Goal: Task Accomplishment & Management: Complete application form

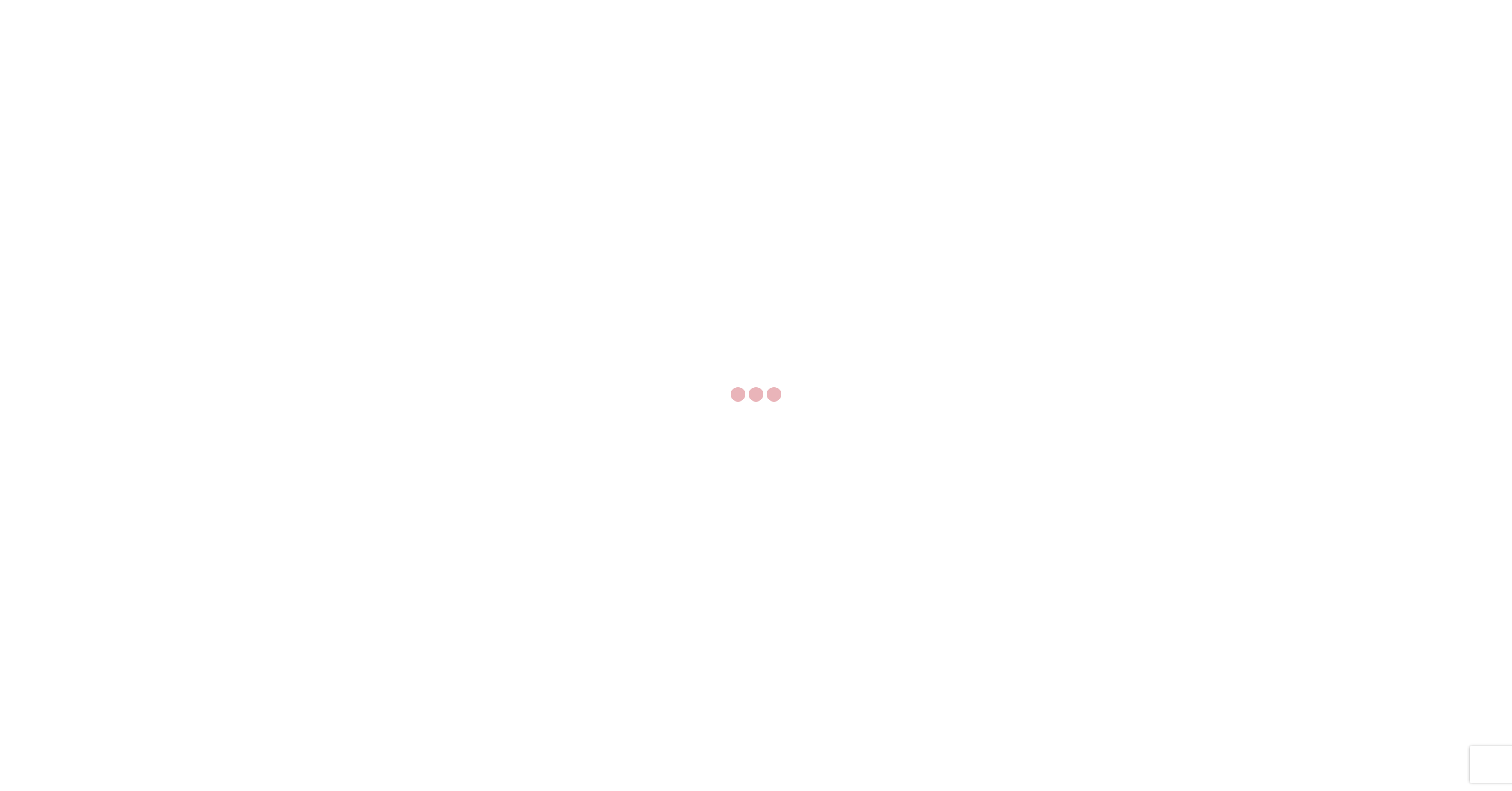
select select "FULL"
select select "LBS"
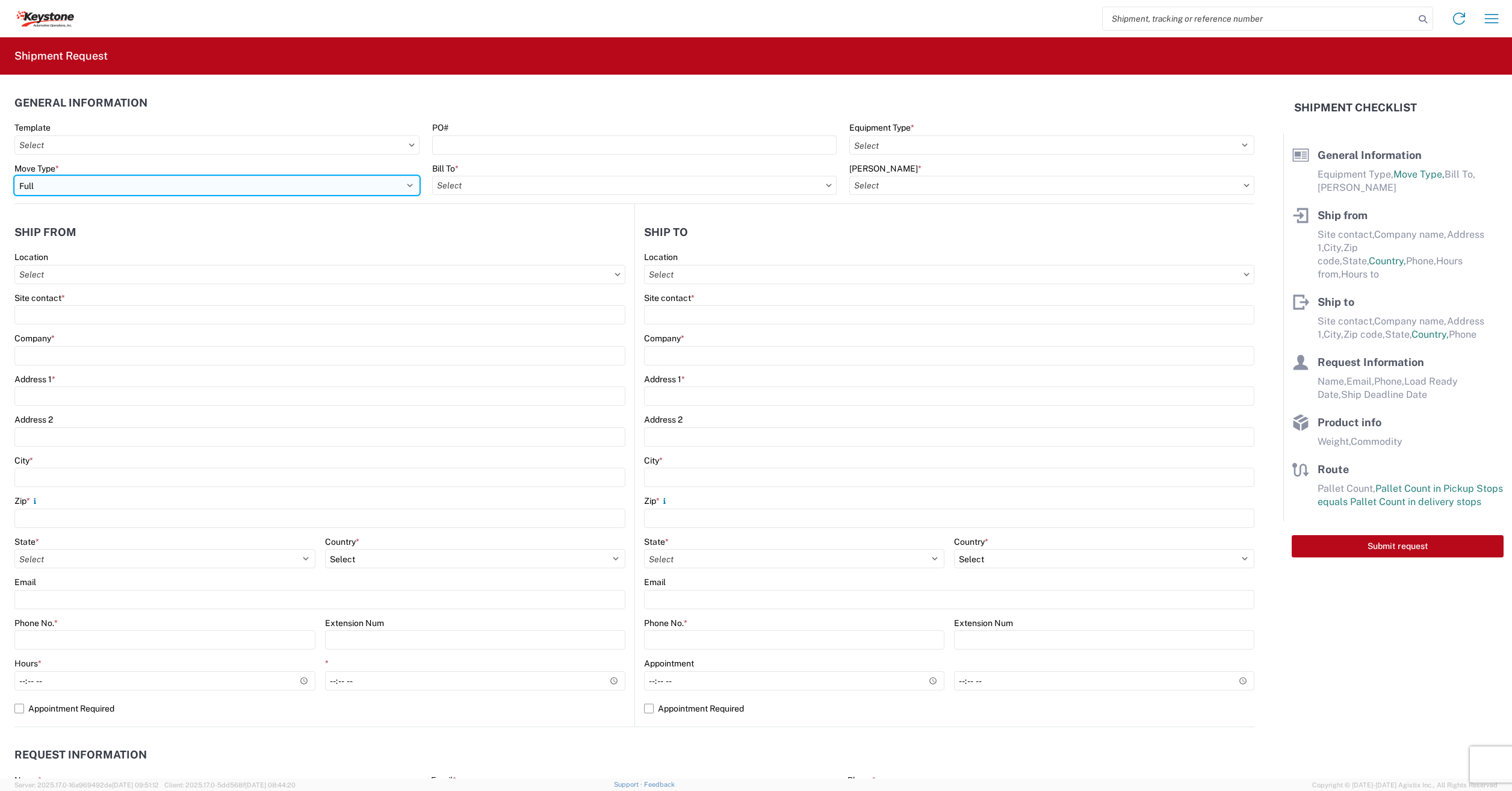
click at [131, 186] on select "Select Full Partial TL" at bounding box center [216, 186] width 405 height 19
click at [14, 176] on select "Select Full Partial TL" at bounding box center [216, 186] width 405 height 19
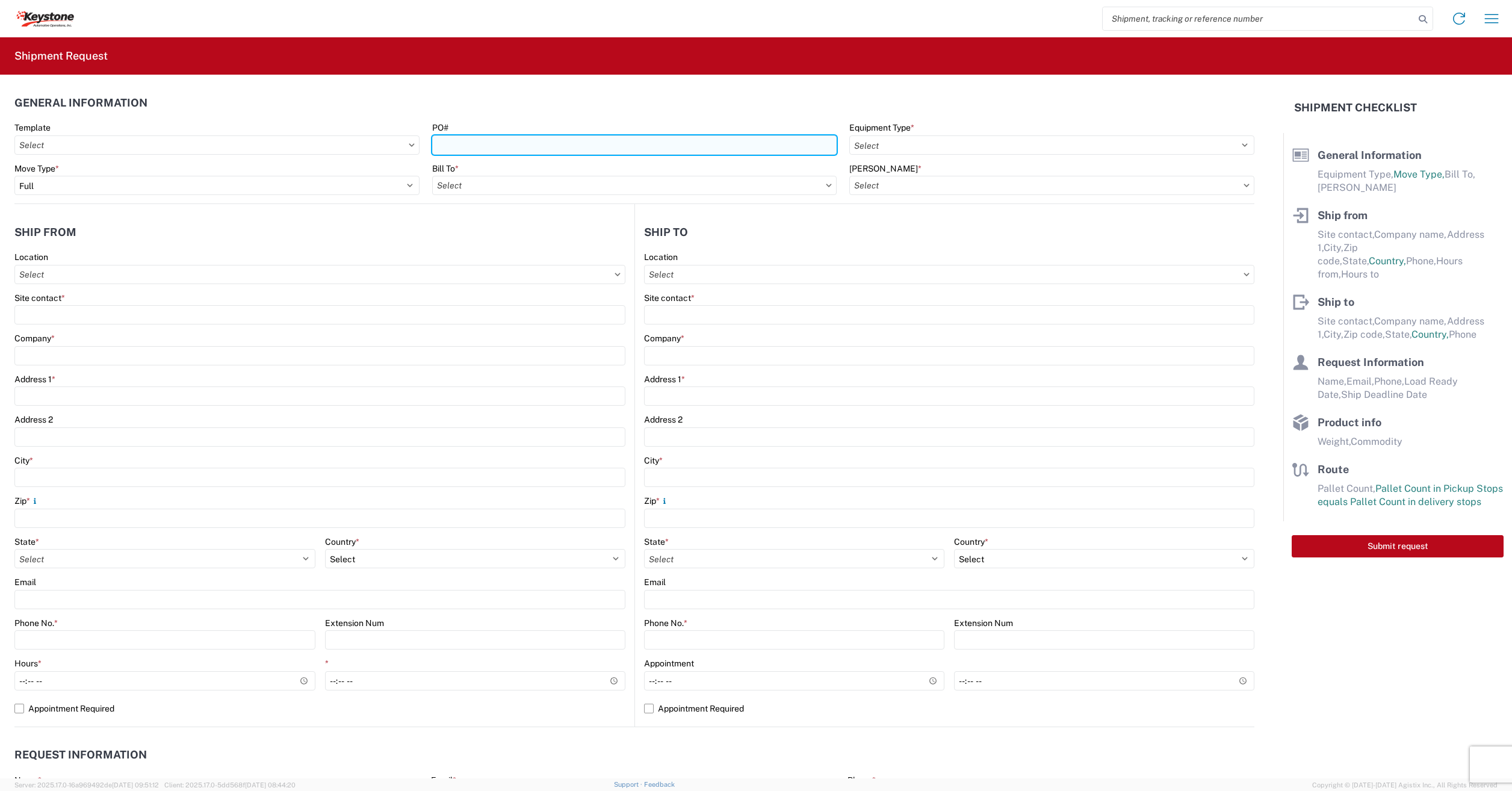
click at [480, 141] on input "PO#" at bounding box center [634, 145] width 405 height 19
click at [770, 188] on input "Bill To *" at bounding box center [634, 186] width 405 height 19
click at [822, 190] on input "Bill To *" at bounding box center [634, 186] width 405 height 19
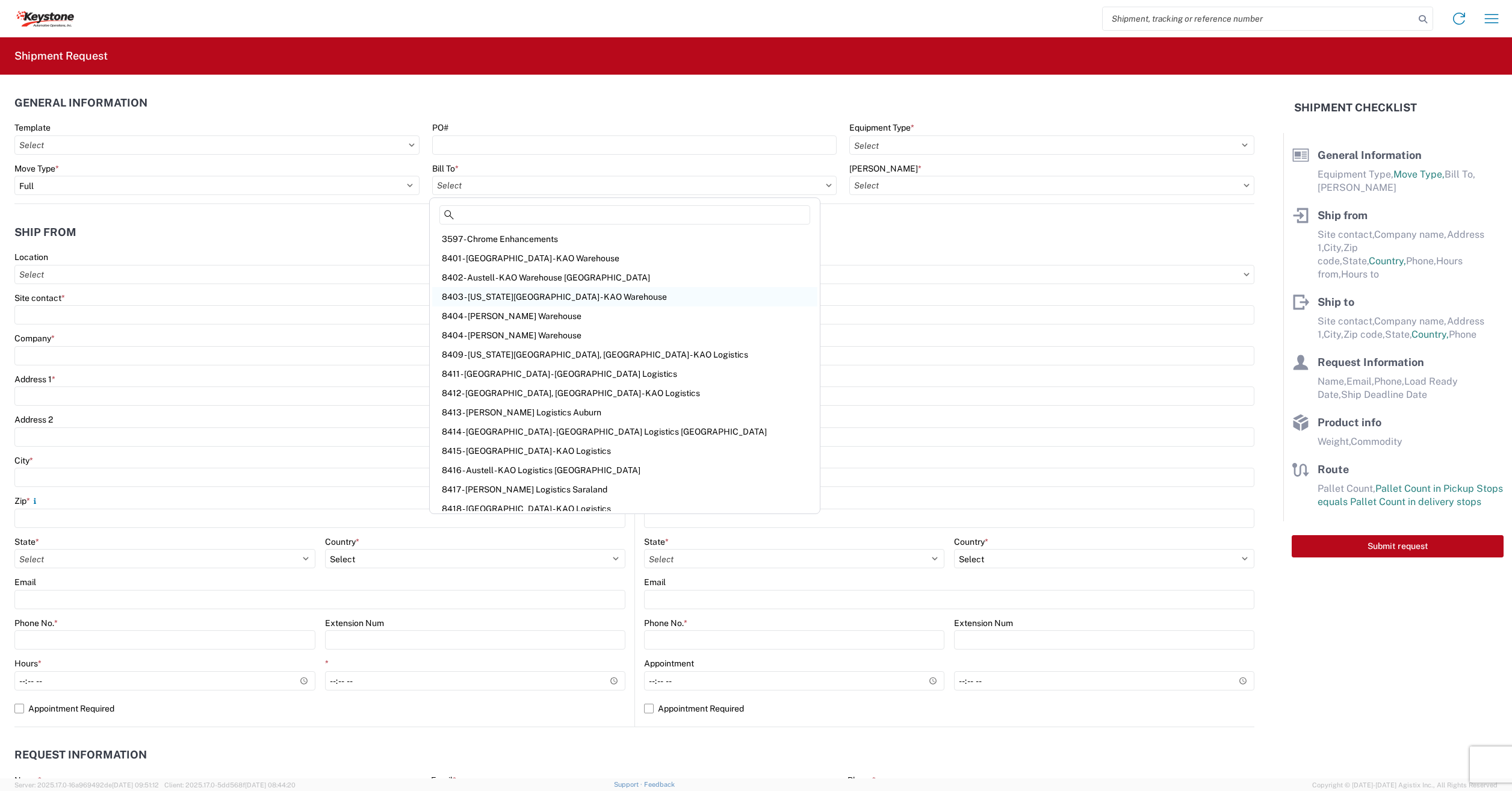
click at [493, 292] on div "8403 - [US_STATE][GEOGRAPHIC_DATA] - KAO Warehouse" at bounding box center [625, 297] width 385 height 19
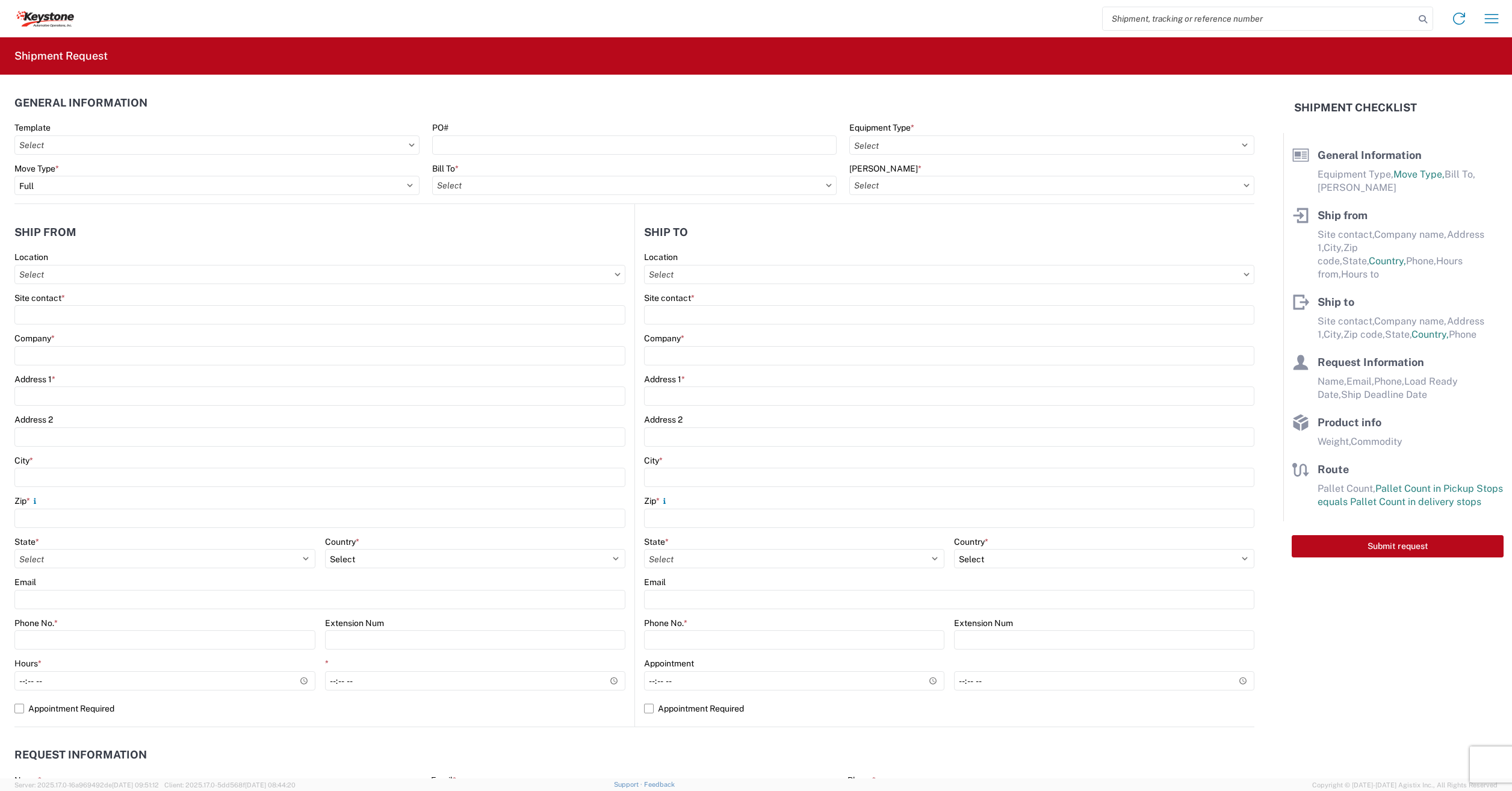
type input "8403 - [US_STATE][GEOGRAPHIC_DATA] - KAO Warehouse"
drag, startPoint x: 1231, startPoint y: 740, endPoint x: 1011, endPoint y: 638, distance: 242.5
click at [1229, 739] on agx-request-info "Request Information Name * Email * Merchant Phone * Load Ready Date * Ship Dead…" at bounding box center [634, 792] width 1239 height 129
drag, startPoint x: 38, startPoint y: 232, endPoint x: 54, endPoint y: 234, distance: 16.1
click at [46, 235] on h2 "Ship from" at bounding box center [45, 232] width 62 height 12
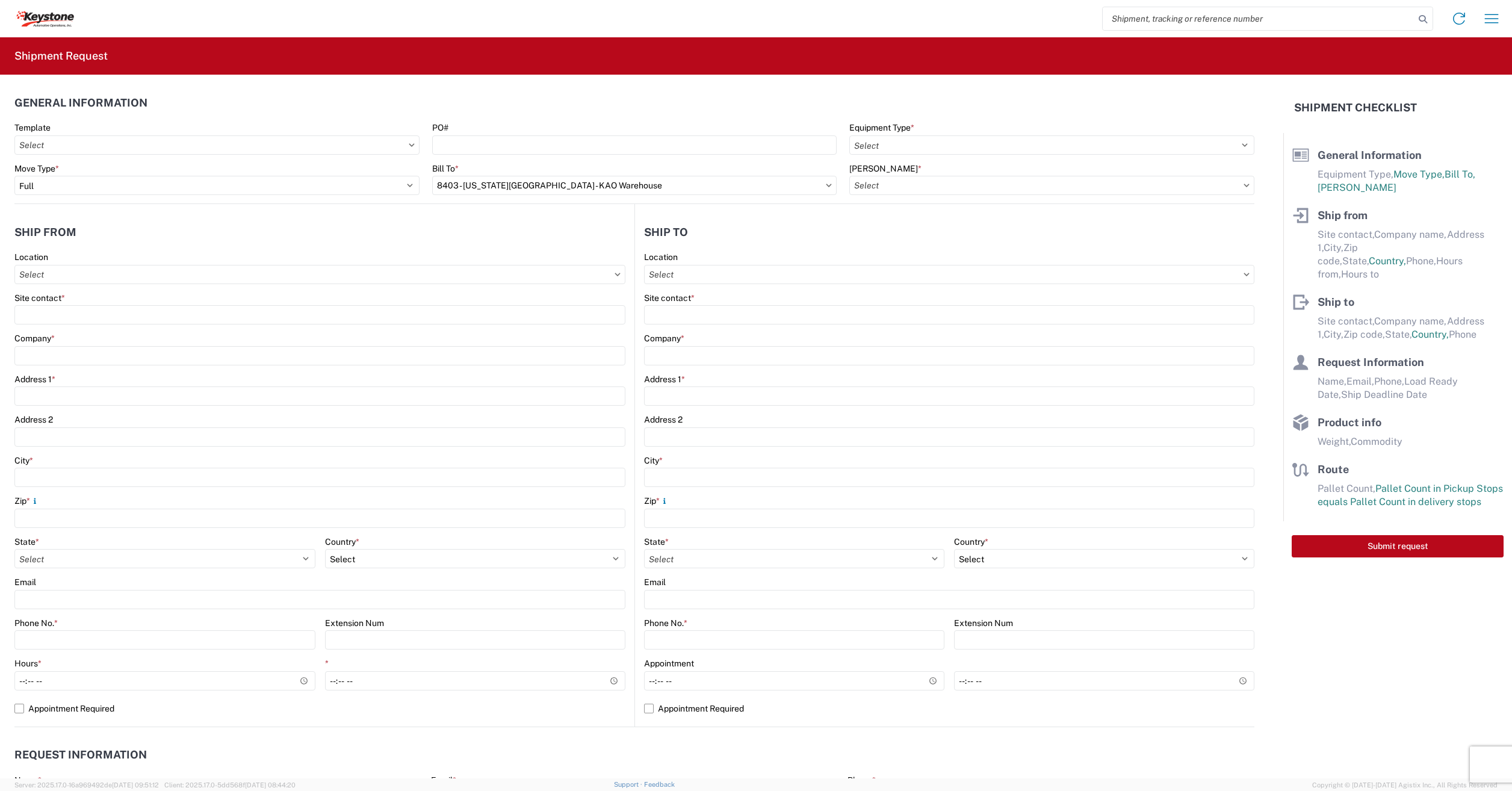
click at [68, 236] on h2 "Ship from" at bounding box center [45, 232] width 62 height 12
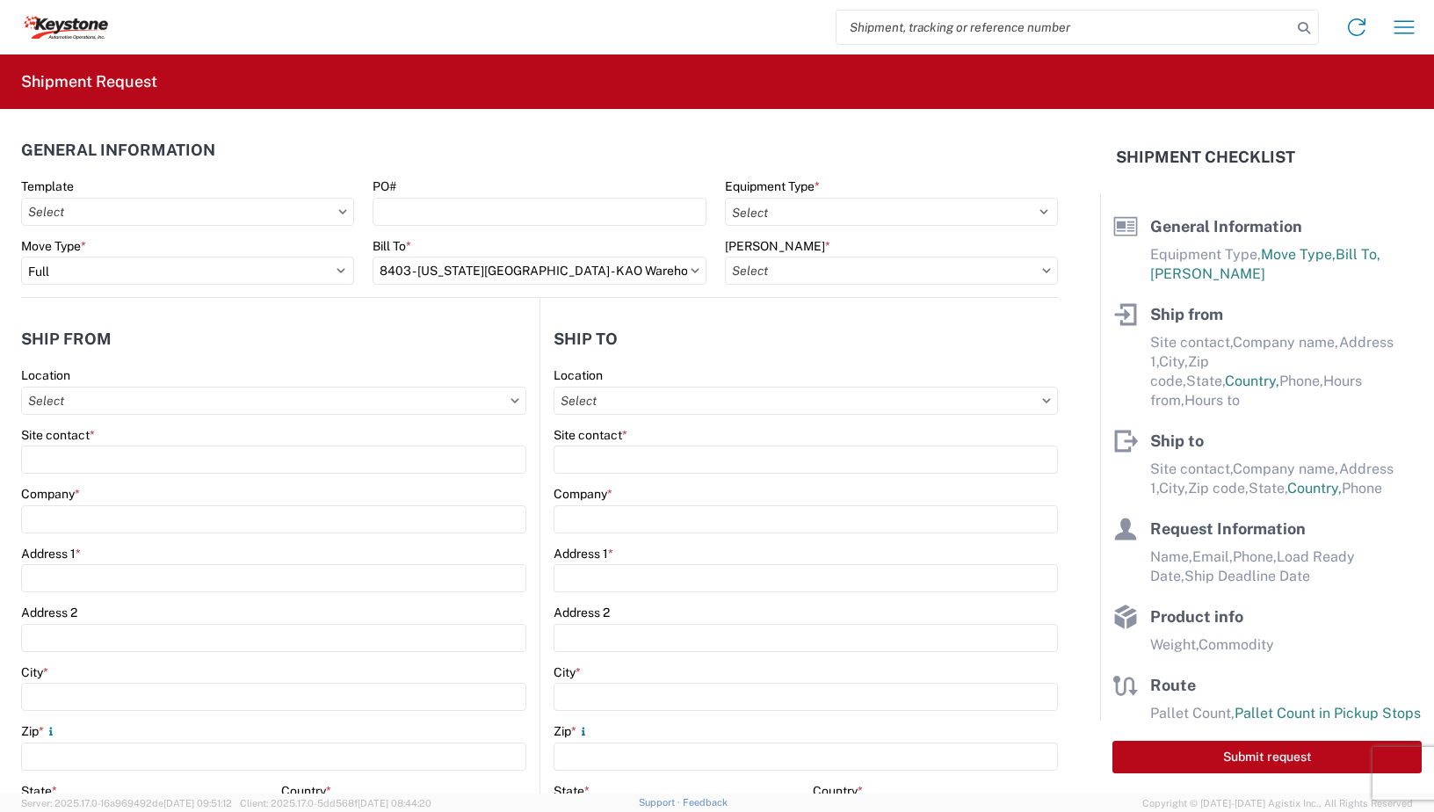
click at [937, 294] on form "General Information Template PO# Equipment Type * Select 53’ Dry Van Flatbed Dr…" at bounding box center [550, 451] width 1100 height 685
